Goal: Task Accomplishment & Management: Manage account settings

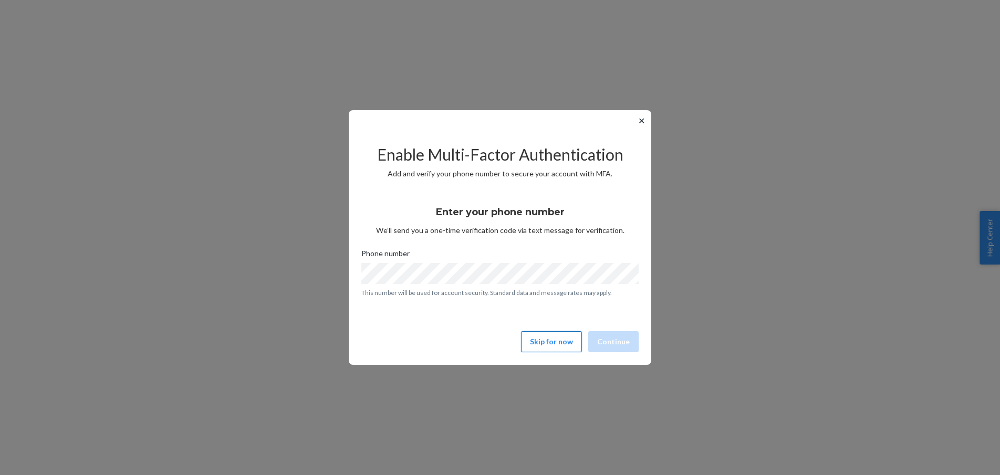
click at [556, 342] on button "Skip for now" at bounding box center [551, 341] width 61 height 21
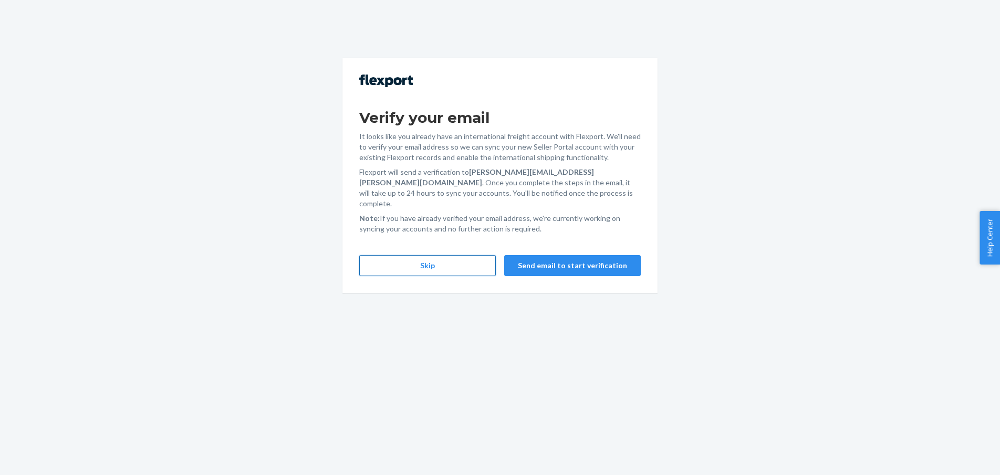
click at [460, 255] on button "Skip" at bounding box center [427, 265] width 137 height 21
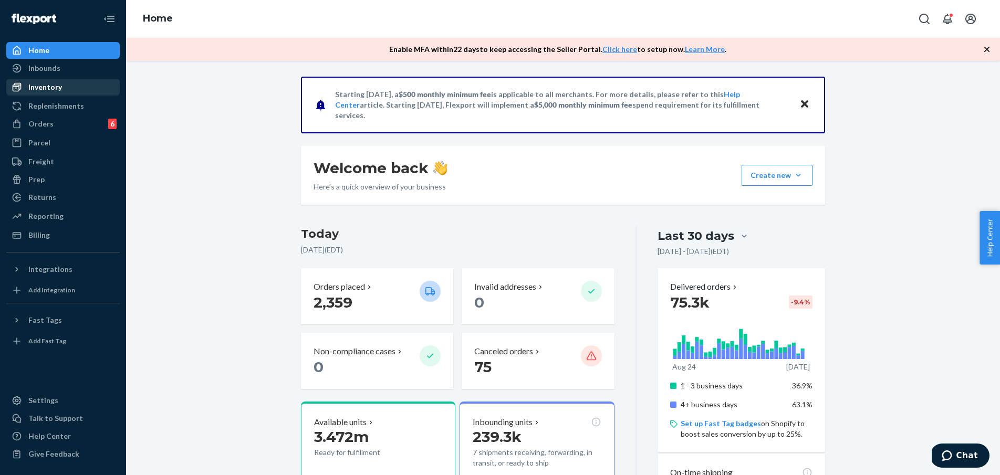
click at [70, 86] on div "Inventory" at bounding box center [62, 87] width 111 height 15
